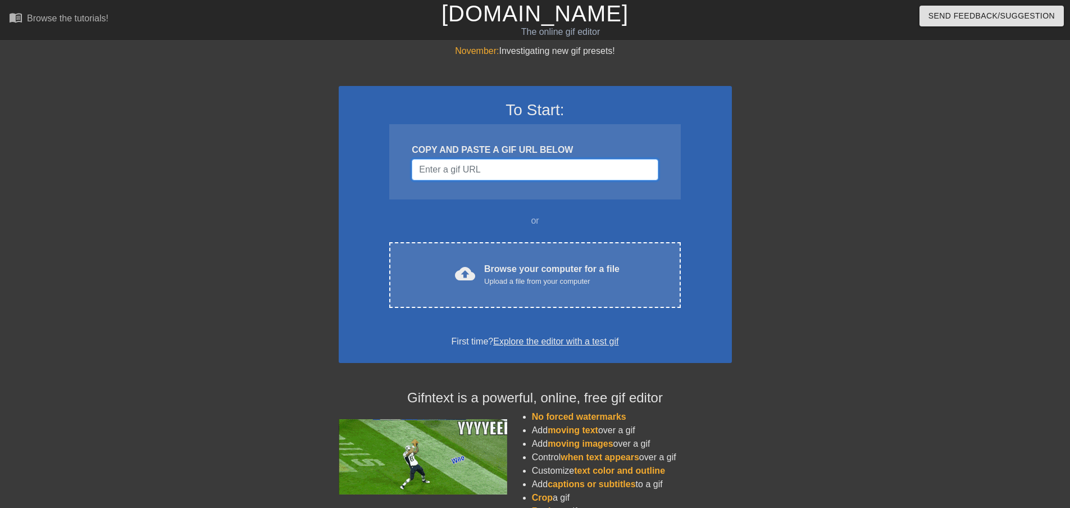
click at [461, 168] on input "Username" at bounding box center [535, 169] width 246 height 21
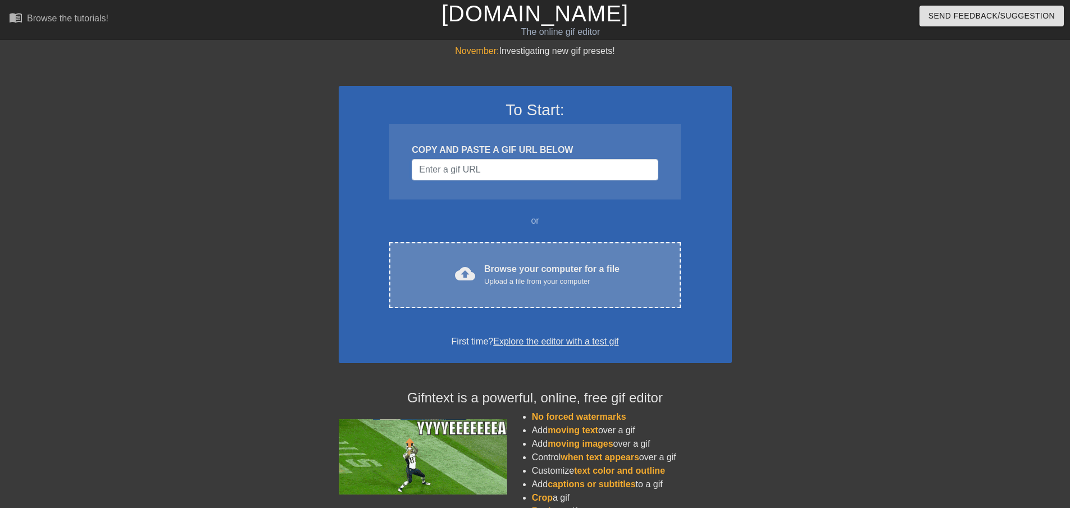
click at [520, 272] on div "Browse your computer for a file Upload a file from your computer" at bounding box center [551, 274] width 135 height 25
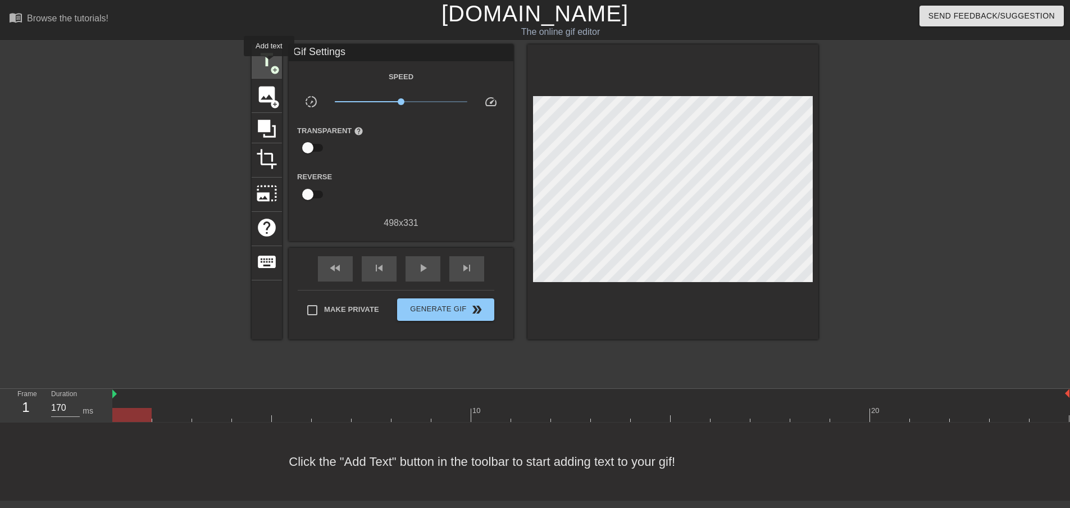
click at [269, 64] on span "title" at bounding box center [266, 59] width 21 height 21
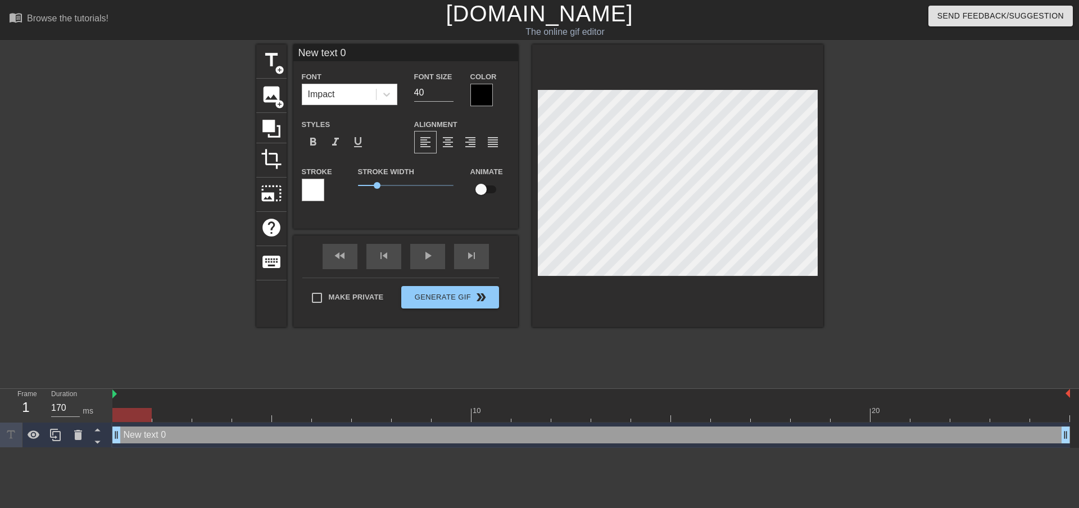
scroll to position [1, 3]
type input "F"
type textarea "F"
type input "Fa"
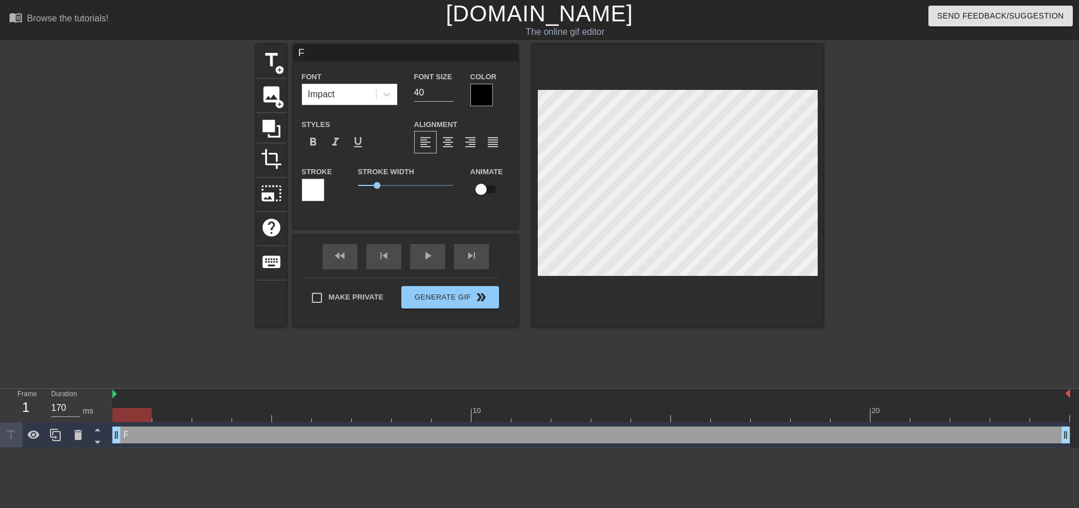
type textarea "Fa"
type input "[PERSON_NAME]"
type textarea "[PERSON_NAME]"
click at [495, 189] on input "checkbox" at bounding box center [481, 189] width 64 height 21
checkbox input "true"
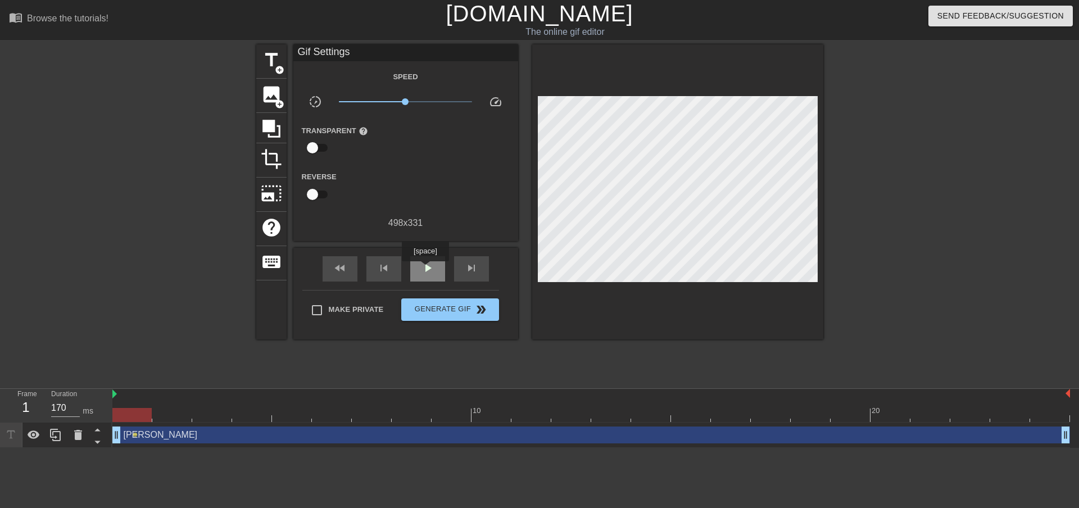
click at [425, 269] on span "play_arrow" at bounding box center [427, 267] width 13 height 13
click at [434, 269] on span "pause" at bounding box center [427, 267] width 13 height 13
click at [350, 268] on div "fast_rewind" at bounding box center [339, 268] width 35 height 25
click at [430, 267] on span "play_arrow" at bounding box center [427, 267] width 13 height 13
drag, startPoint x: 406, startPoint y: 103, endPoint x: 439, endPoint y: 106, distance: 33.8
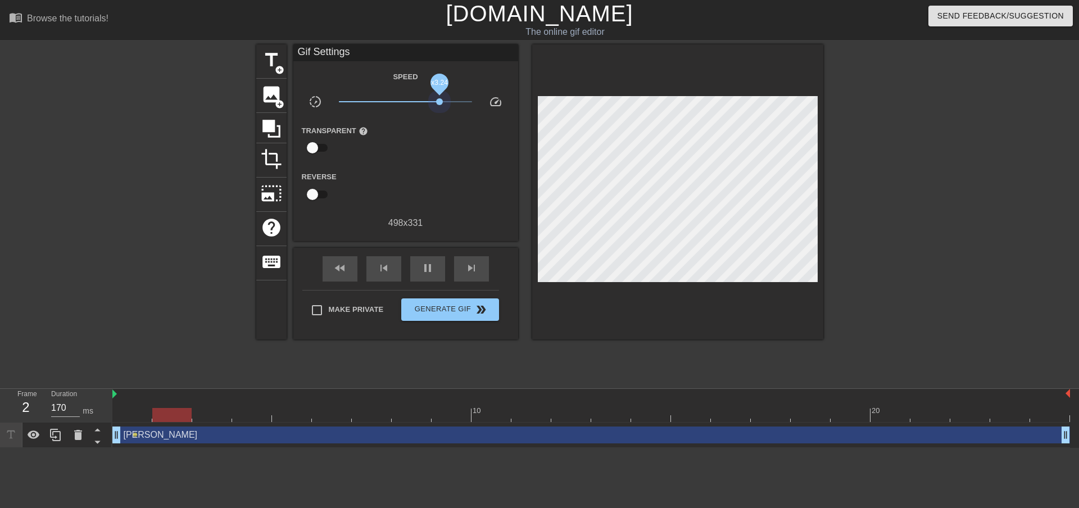
click at [439, 106] on span "x3.24" at bounding box center [405, 101] width 133 height 13
drag, startPoint x: 436, startPoint y: 105, endPoint x: 430, endPoint y: 104, distance: 6.8
click at [430, 104] on span "x2.43" at bounding box center [405, 101] width 133 height 13
drag, startPoint x: 430, startPoint y: 104, endPoint x: 421, endPoint y: 105, distance: 8.4
click at [421, 105] on span "x1.82" at bounding box center [405, 101] width 133 height 13
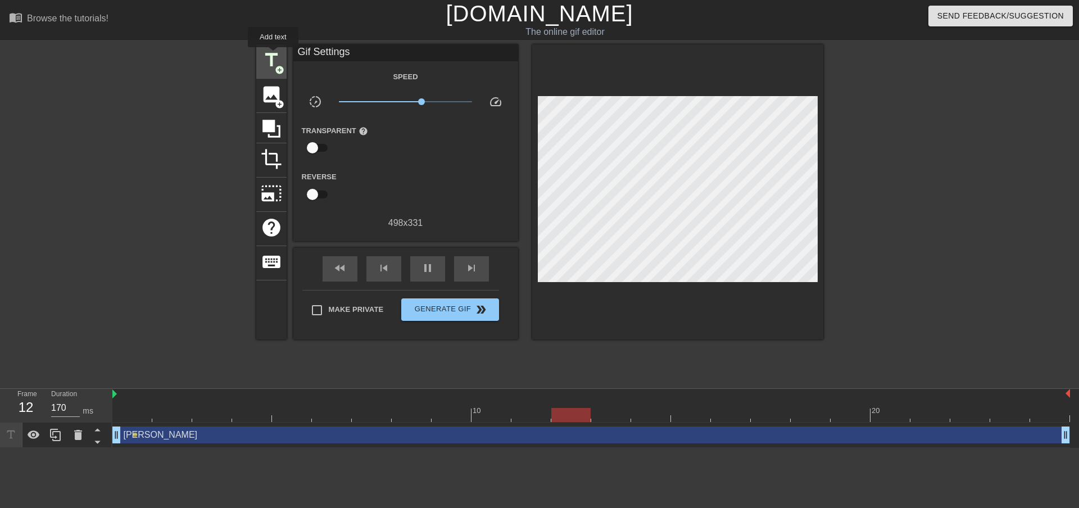
click at [273, 55] on span "title" at bounding box center [271, 59] width 21 height 21
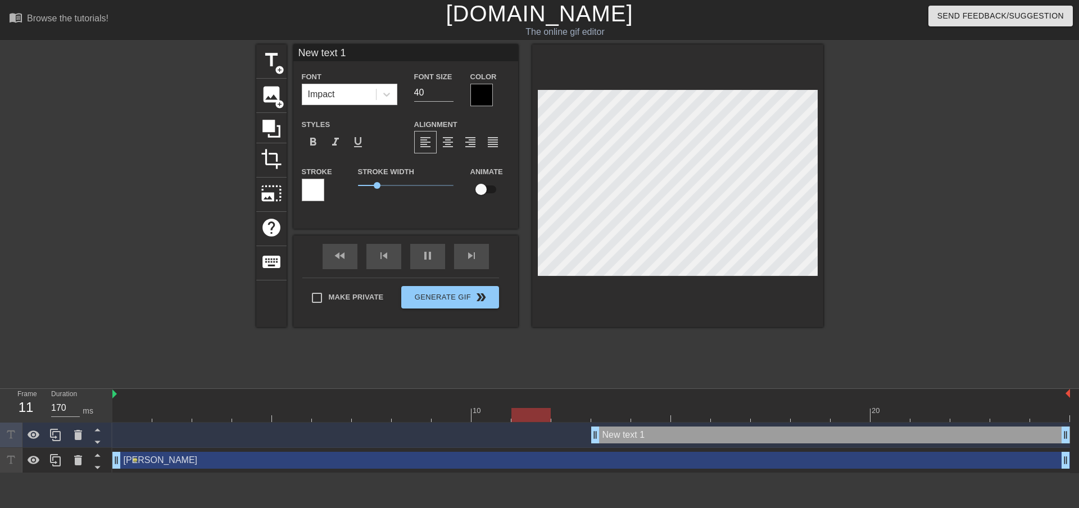
click at [315, 194] on div at bounding box center [313, 190] width 22 height 22
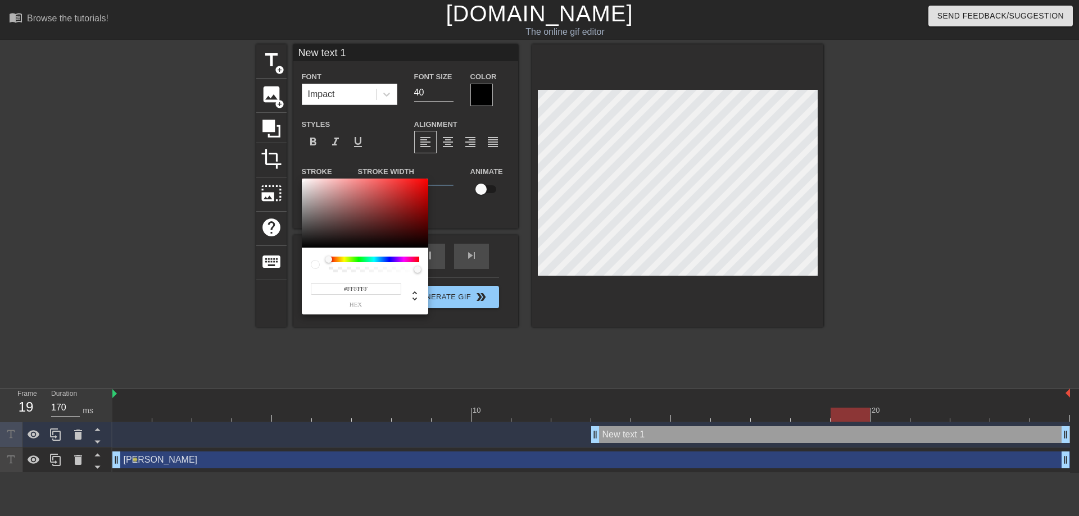
type input "#C6B1B1"
click at [315, 194] on div at bounding box center [365, 214] width 126 height 70
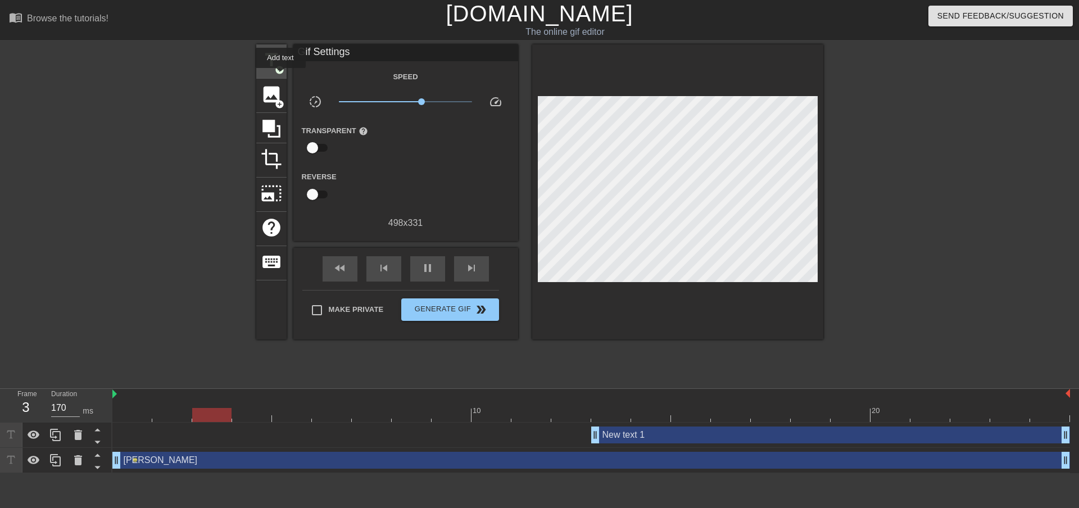
click at [276, 54] on span "title" at bounding box center [271, 59] width 21 height 21
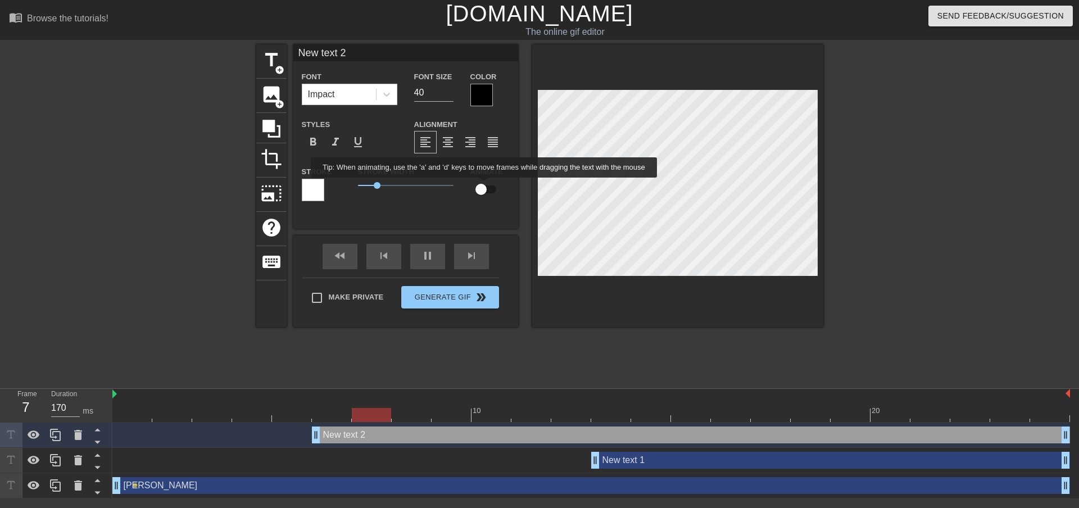
click at [484, 185] on input "checkbox" at bounding box center [481, 189] width 64 height 21
checkbox input "true"
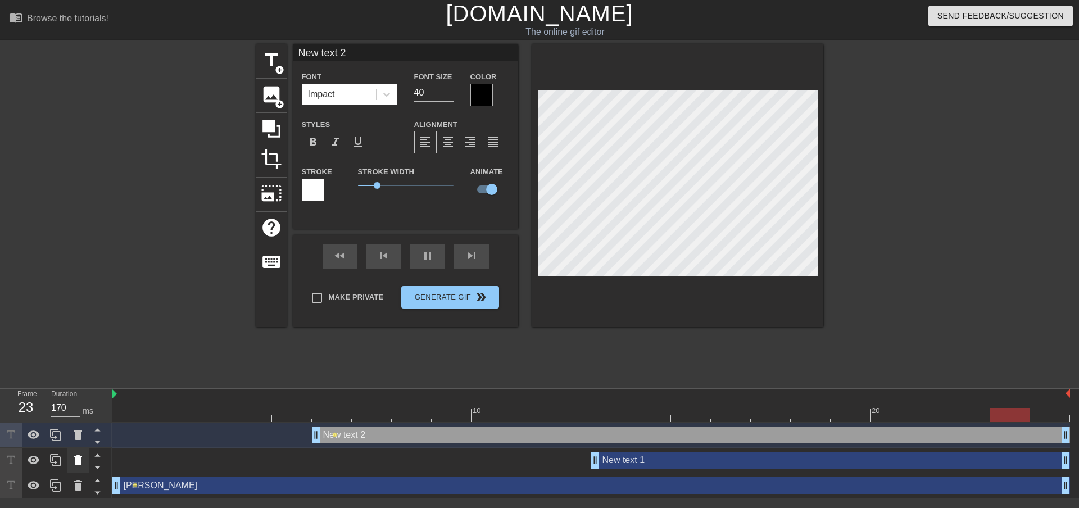
click at [75, 460] on icon at bounding box center [78, 460] width 8 height 10
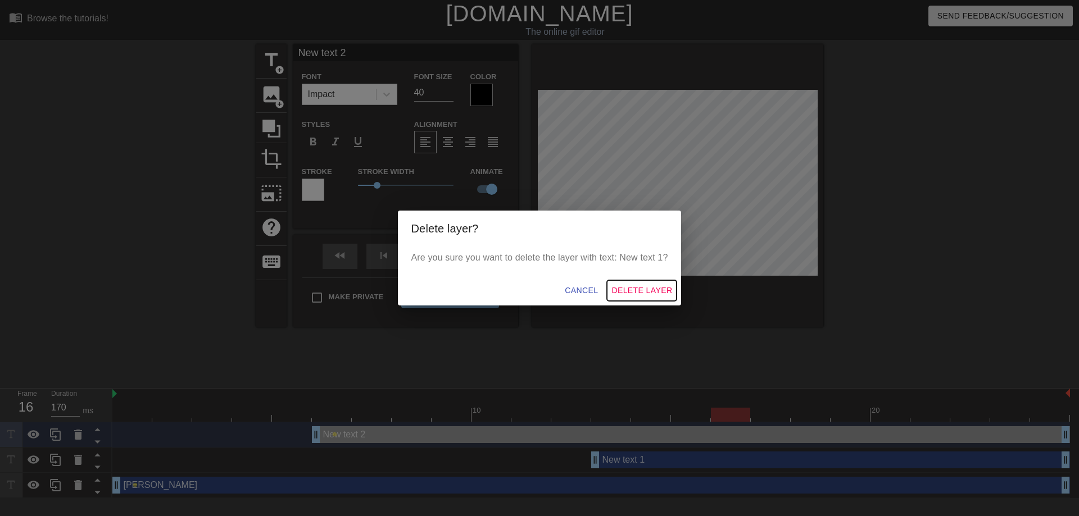
click at [628, 287] on span "Delete Layer" at bounding box center [641, 291] width 61 height 14
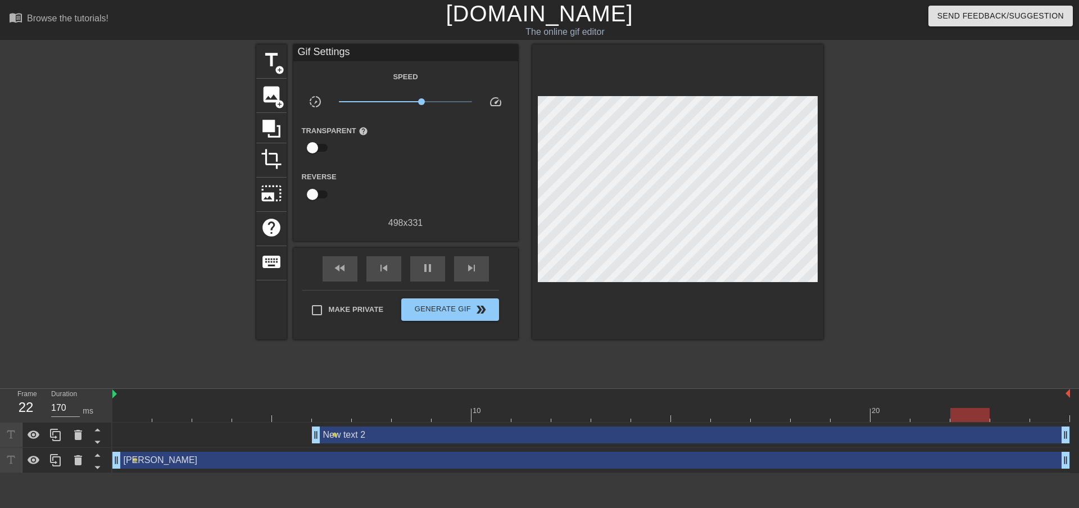
click at [366, 433] on div "New text 2 drag_handle drag_handle" at bounding box center [691, 434] width 758 height 17
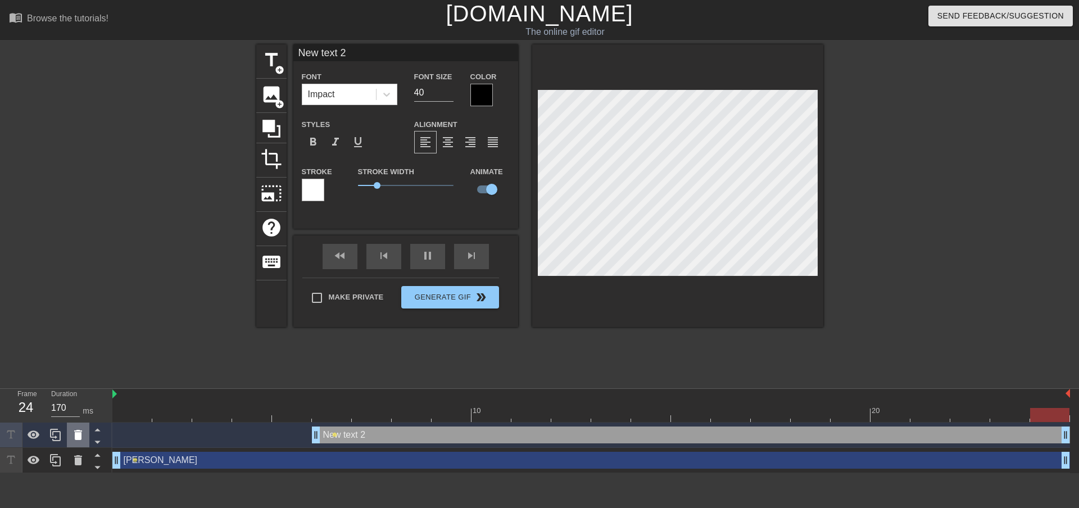
click at [71, 434] on icon at bounding box center [77, 434] width 13 height 13
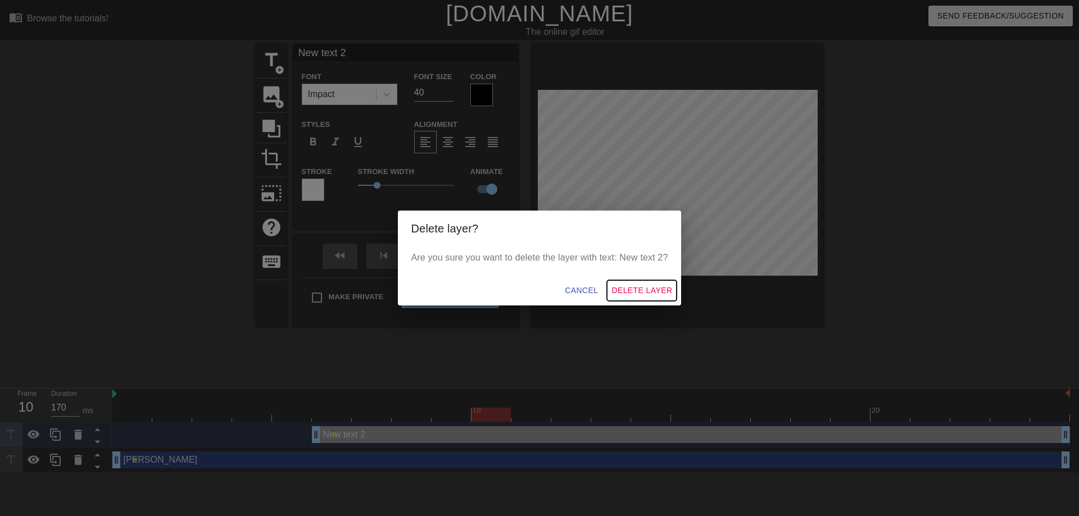
click at [631, 286] on span "Delete Layer" at bounding box center [641, 291] width 61 height 14
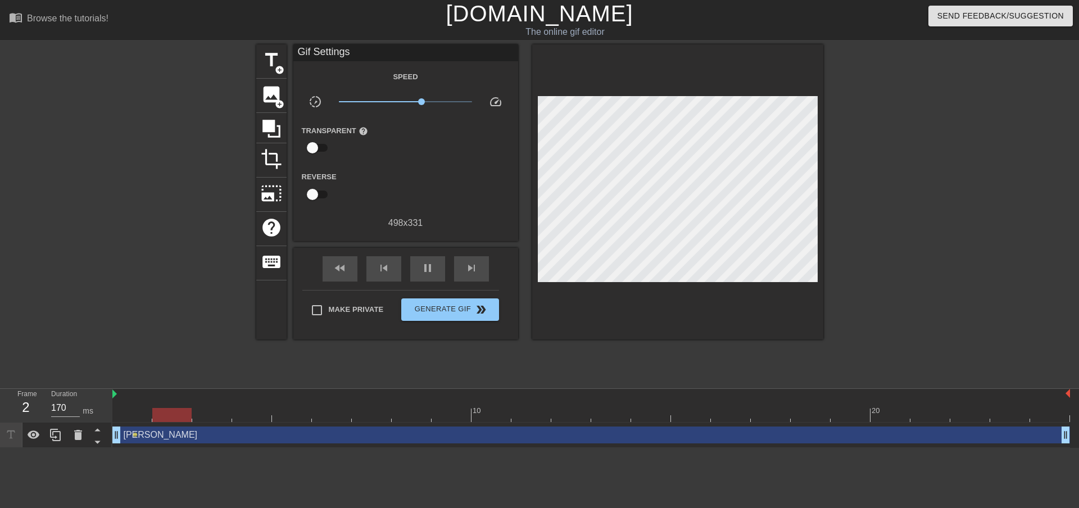
click at [461, 183] on div "Reverse" at bounding box center [405, 187] width 225 height 35
click at [255, 436] on div "[PERSON_NAME] drag_handle drag_handle" at bounding box center [590, 434] width 957 height 17
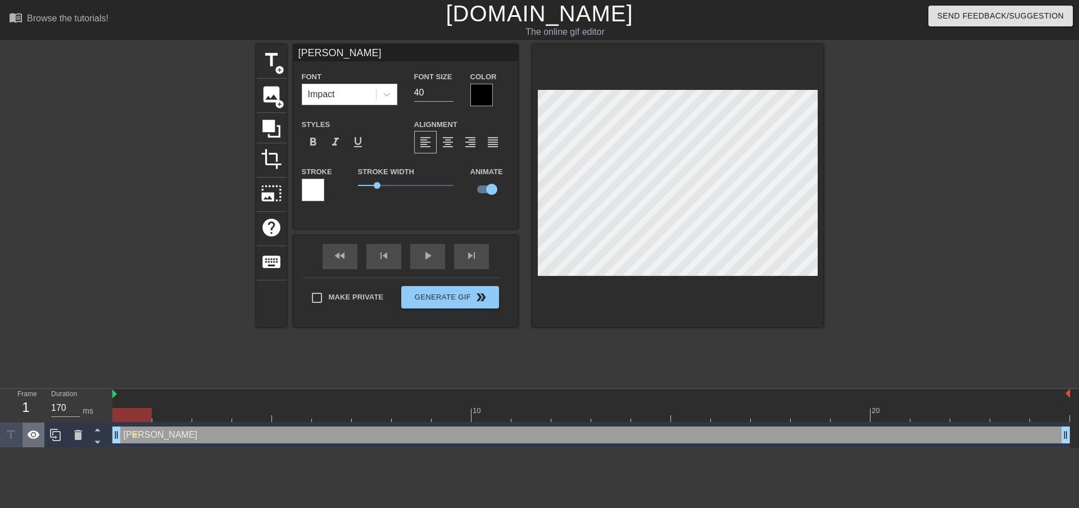
click at [35, 436] on icon at bounding box center [33, 434] width 13 height 13
click at [35, 438] on icon at bounding box center [34, 435] width 12 height 11
click at [169, 436] on div "[PERSON_NAME] drag_handle drag_handle" at bounding box center [590, 434] width 957 height 17
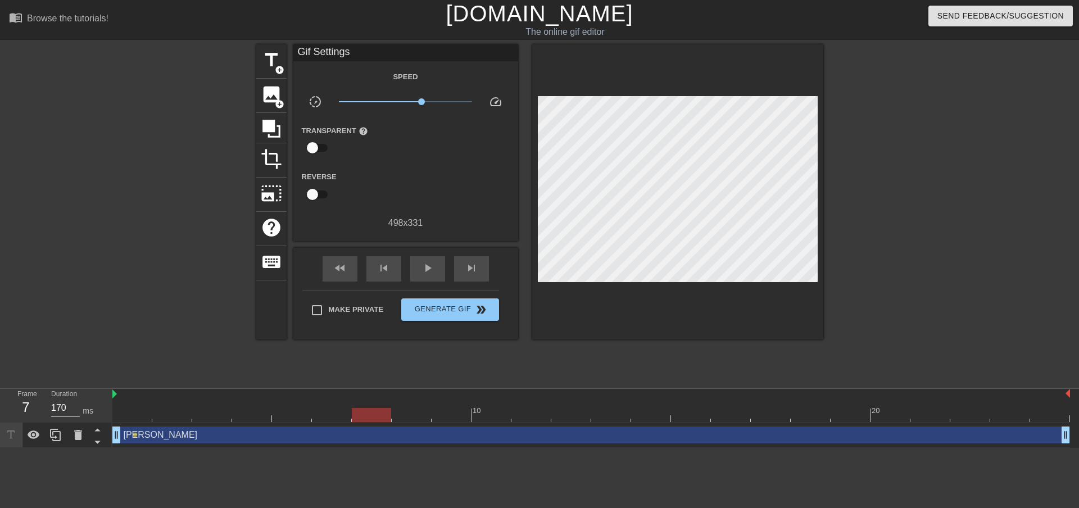
click at [130, 180] on div at bounding box center [158, 212] width 169 height 337
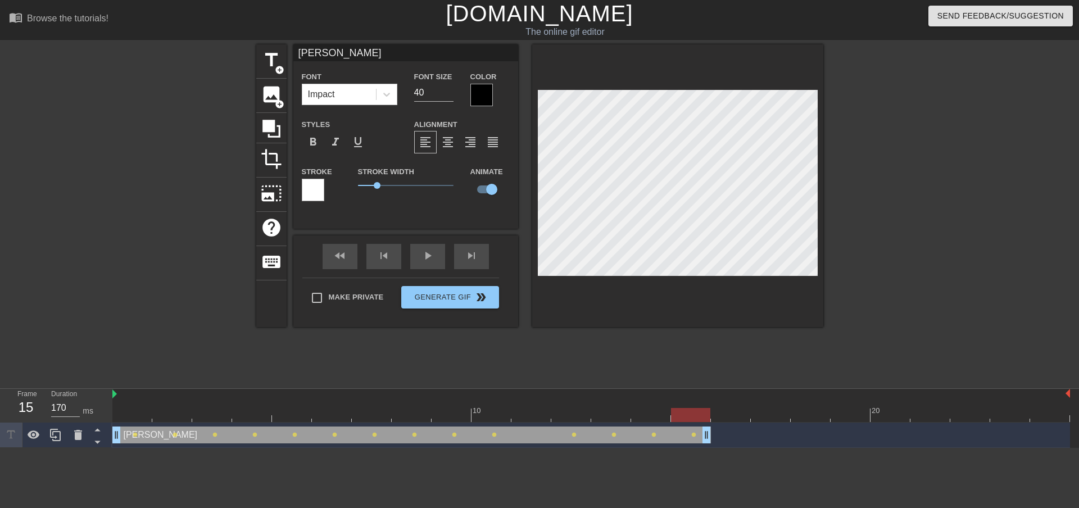
drag, startPoint x: 1063, startPoint y: 434, endPoint x: 704, endPoint y: 437, distance: 359.5
click at [420, 256] on div "play_arrow" at bounding box center [427, 256] width 35 height 25
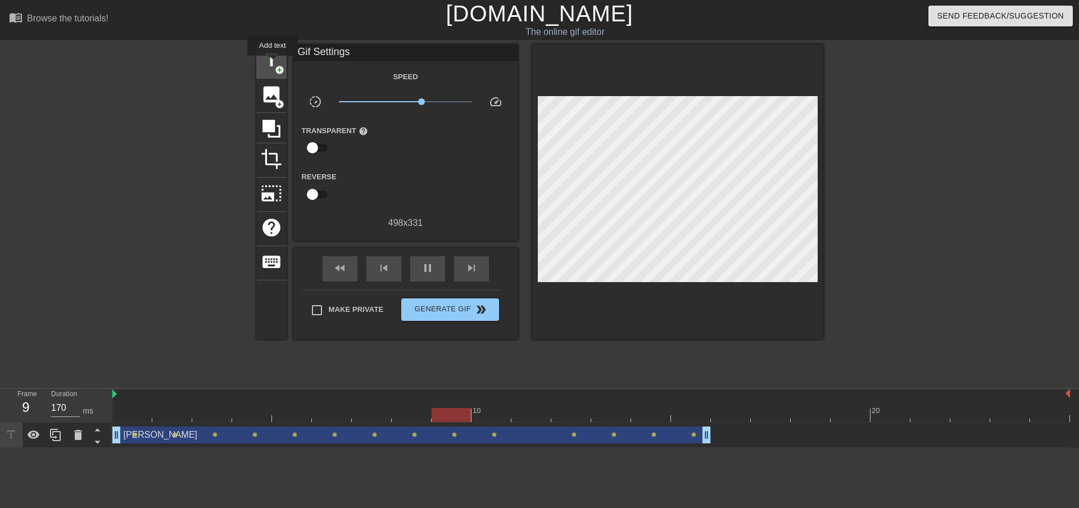
click at [272, 60] on span "title" at bounding box center [271, 59] width 21 height 21
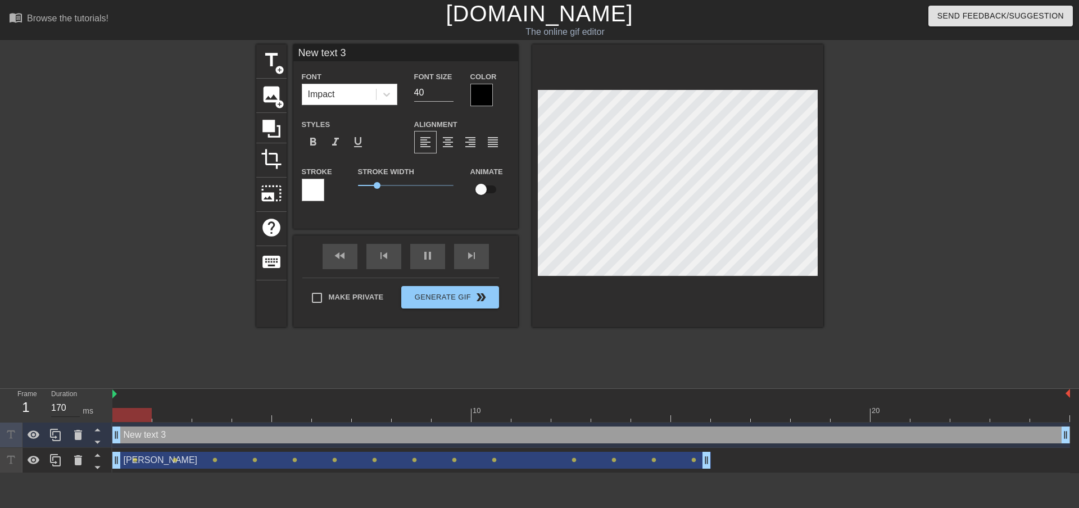
drag, startPoint x: 555, startPoint y: 434, endPoint x: 61, endPoint y: 412, distance: 494.3
click at [61, 412] on div "Frame 1 Duration 170 ms 10 20 New text 3 drag_handle drag_handle [PERSON_NAME] …" at bounding box center [539, 431] width 1079 height 84
type input "E"
type textarea "E"
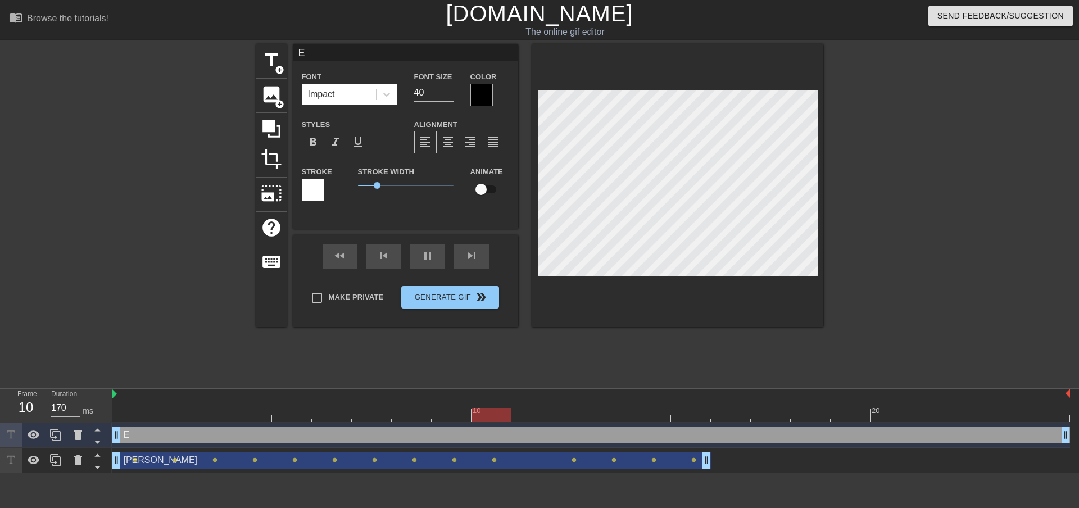
type input "El"
type textarea "Ele"
type input "Eleg"
type textarea "Eleg"
type input "Elego"
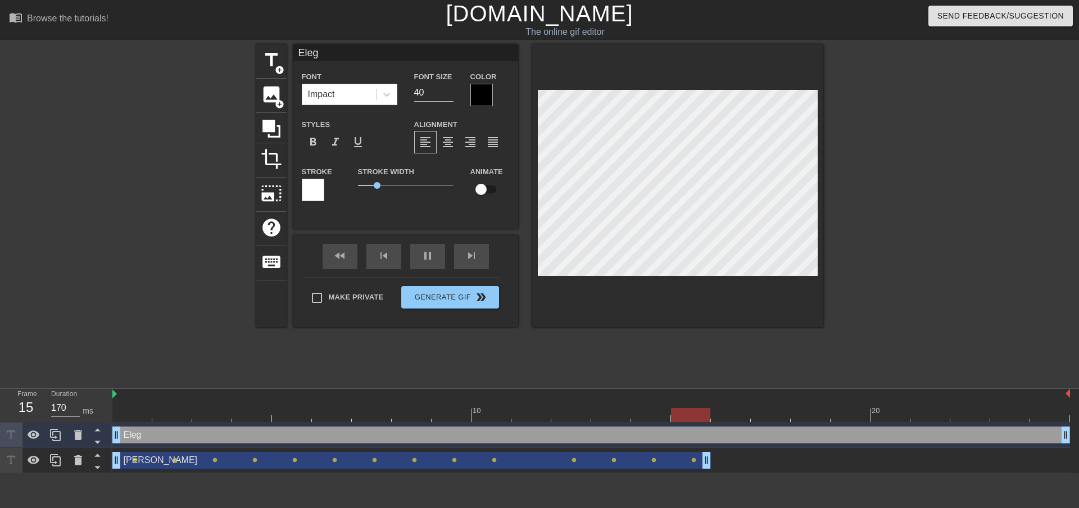
type textarea "Elego"
type input "Elegon"
type textarea "Elegon"
type input "Elegon"
type textarea "Elegon"
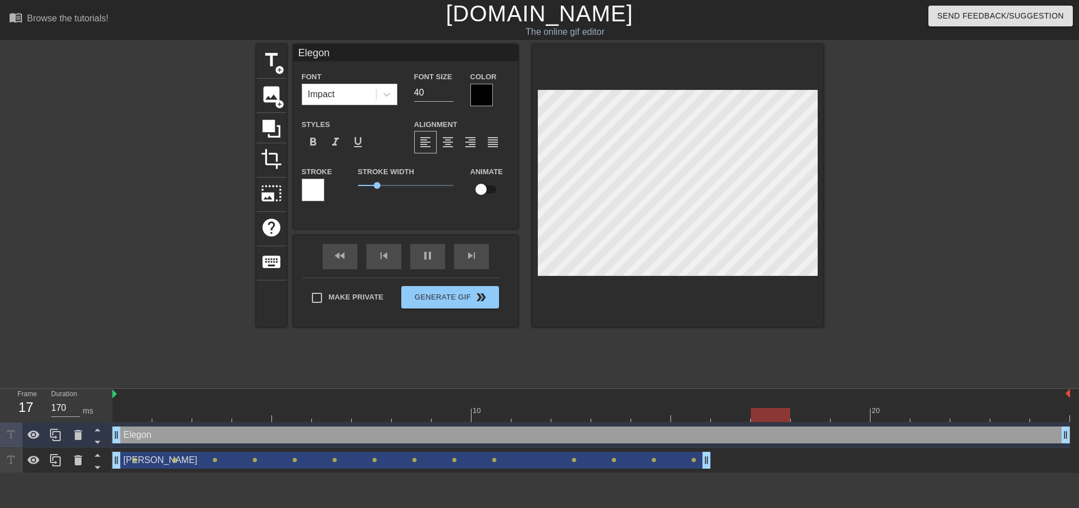
scroll to position [2, 2]
type input "Elegon P"
type textarea "Elegon P"
type input "Elegon Pi"
type textarea "Elegon Pi"
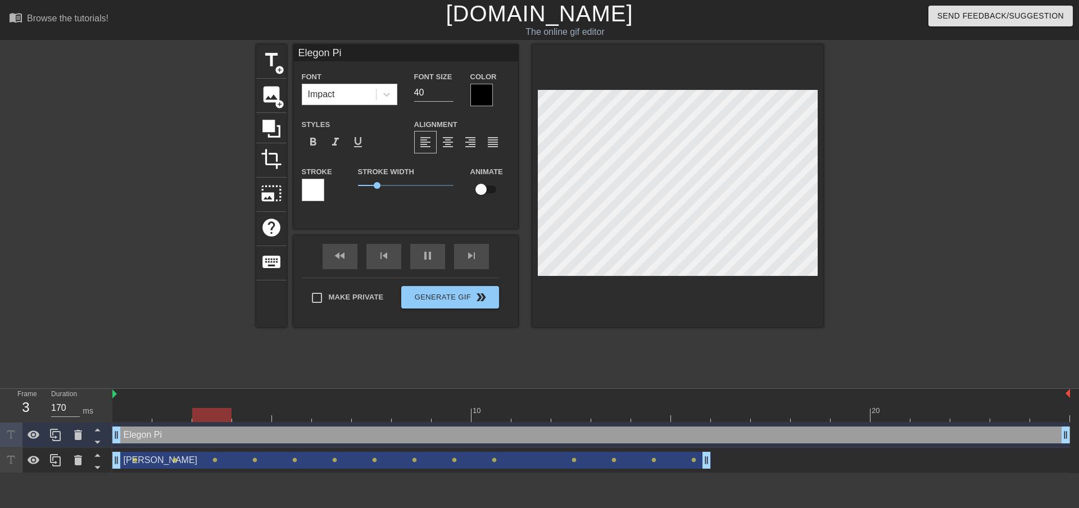
type input "Elegon Pil"
type textarea "Elegon Pil"
type input "Elegon Pill"
type textarea "Elegon Pill"
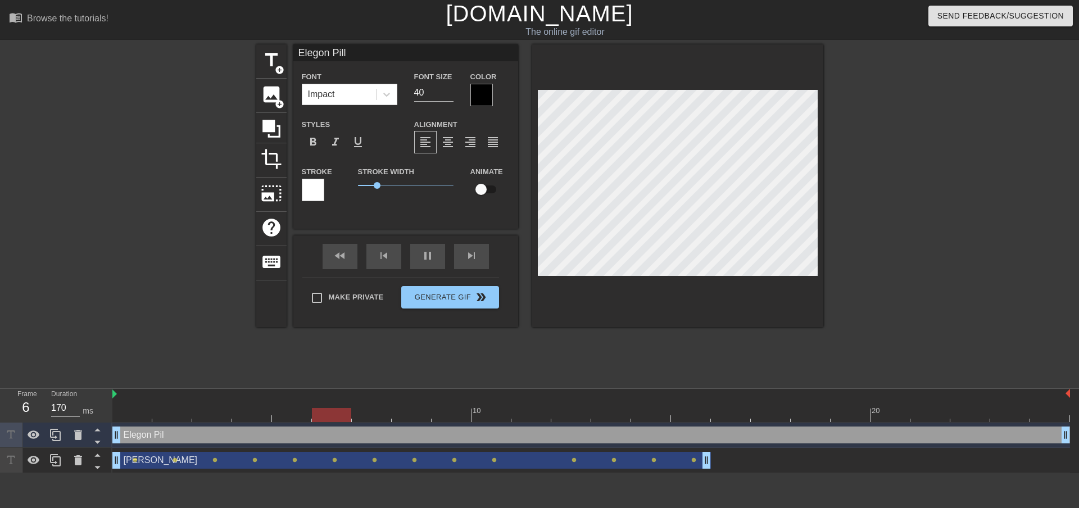
type input "Elegon [PERSON_NAME]"
type textarea "Elegon [PERSON_NAME]"
type input "Elegon Pillar"
type textarea "Elegon Pillar"
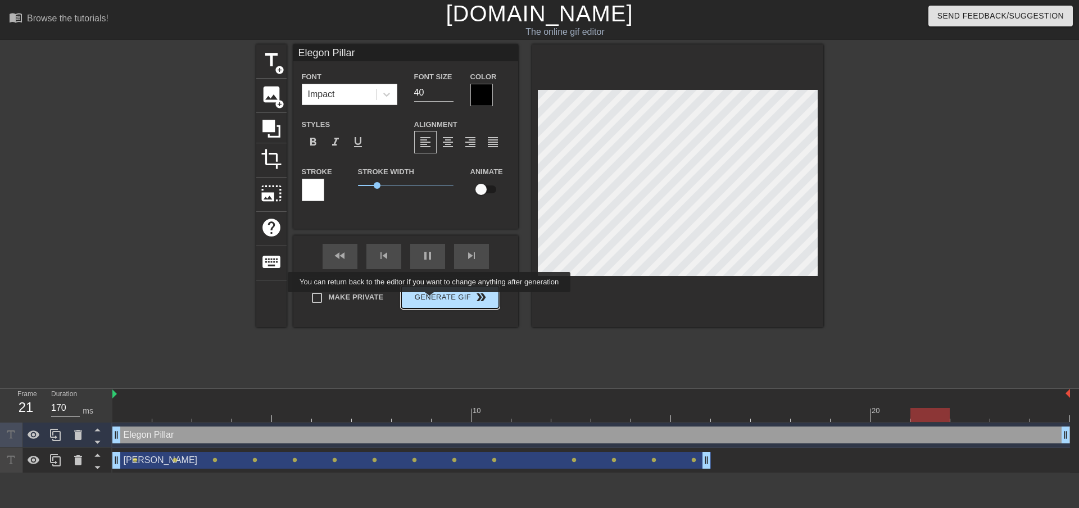
click at [430, 299] on button "Generate Gif double_arrow" at bounding box center [449, 297] width 97 height 22
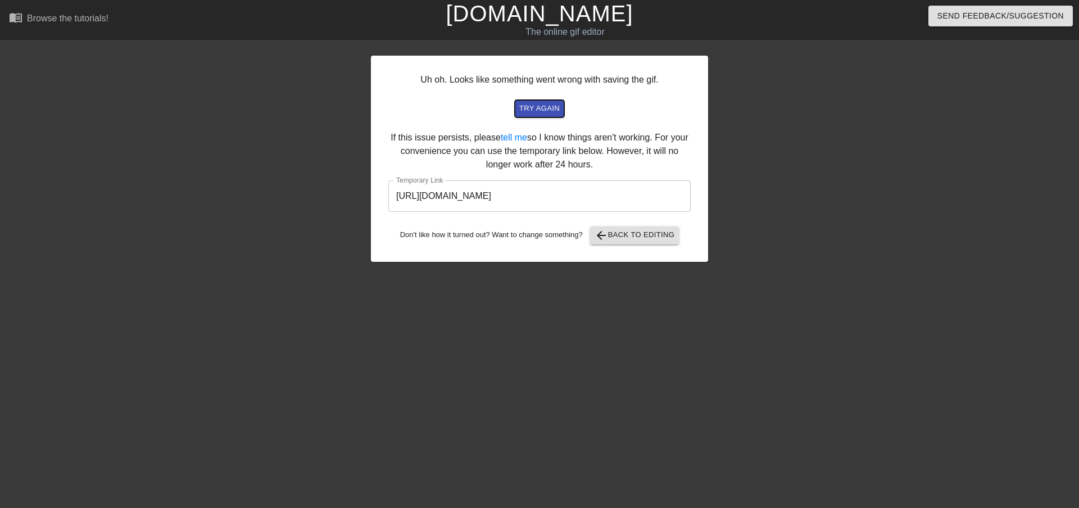
click at [553, 111] on span "try again" at bounding box center [539, 108] width 40 height 13
click at [543, 113] on span "try again" at bounding box center [539, 108] width 40 height 13
click at [627, 196] on input "[URL][DOMAIN_NAME]" at bounding box center [539, 195] width 302 height 31
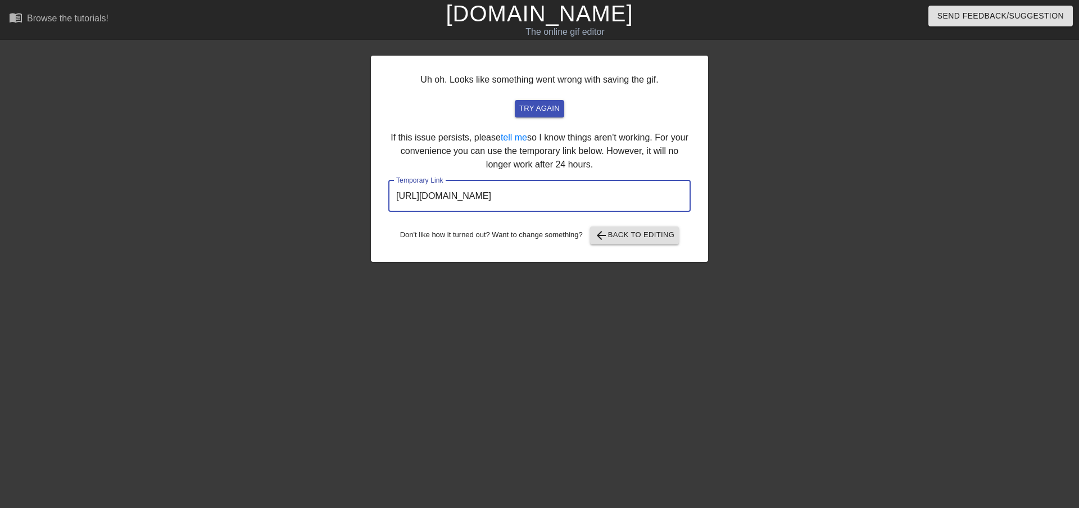
drag, startPoint x: 644, startPoint y: 198, endPoint x: 355, endPoint y: 207, distance: 289.5
click at [355, 207] on div "Uh oh. Looks like something went wrong with saving the gif. try again If this i…" at bounding box center [539, 212] width 1079 height 337
